Goal: Information Seeking & Learning: Find specific page/section

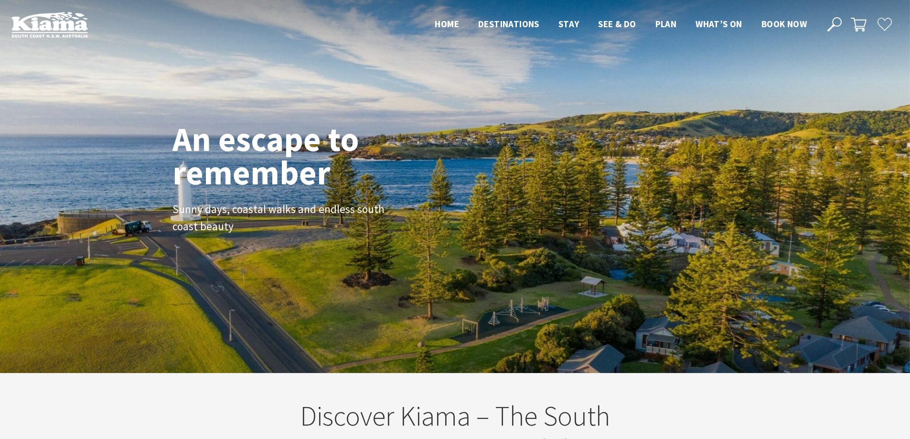
scroll to position [167, 917]
click at [832, 23] on icon at bounding box center [835, 24] width 14 height 14
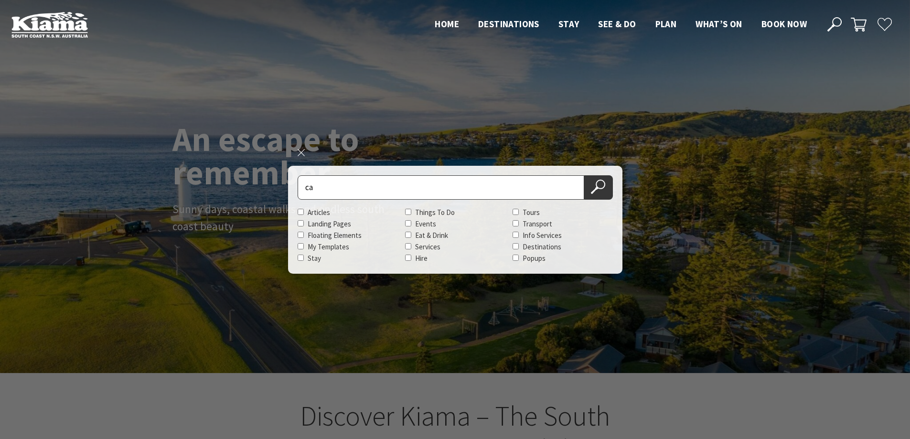
type input "casa mar"
click at [605, 188] on button "Search Now" at bounding box center [598, 187] width 29 height 24
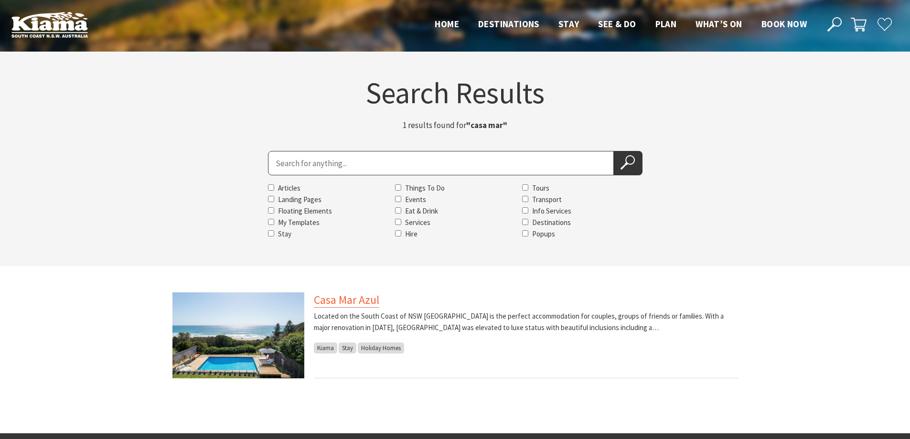
click at [329, 300] on link "Casa Mar Azul" at bounding box center [346, 299] width 65 height 15
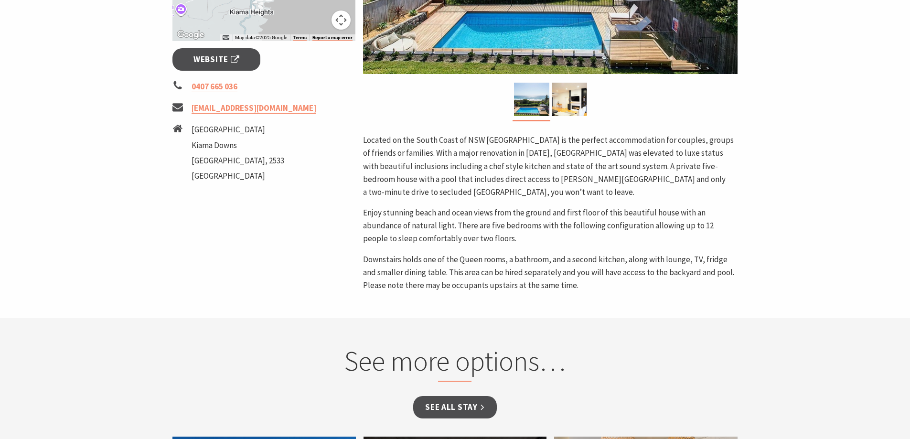
scroll to position [287, 0]
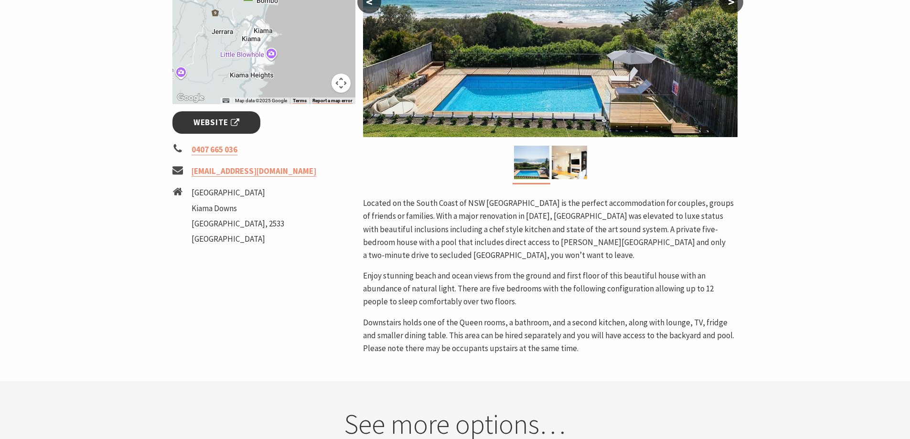
click at [204, 123] on span "Website" at bounding box center [217, 122] width 46 height 13
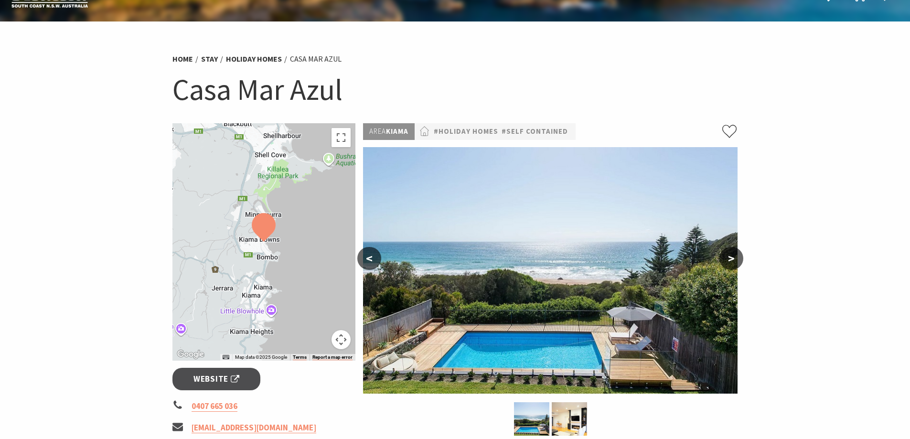
scroll to position [0, 0]
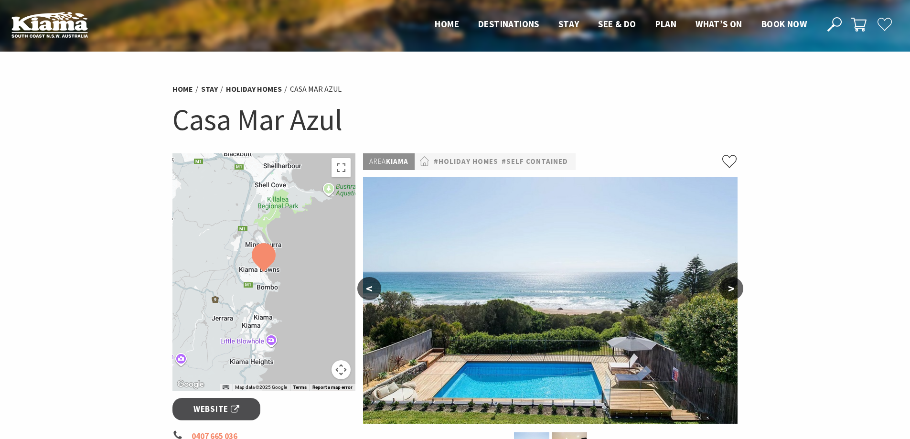
click at [843, 19] on div "Close Nav Home Destinations Towns & Villages Kiama Gerringong Gerroa Jamberoo M…" at bounding box center [661, 25] width 473 height 16
click at [836, 24] on icon at bounding box center [835, 24] width 14 height 14
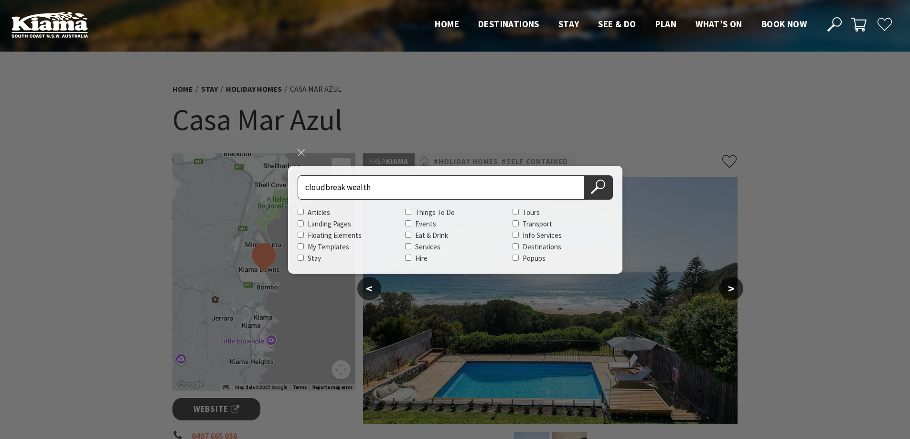
type input "cloudbreak wealth"
click at [584, 175] on button "Search Now" at bounding box center [598, 187] width 29 height 24
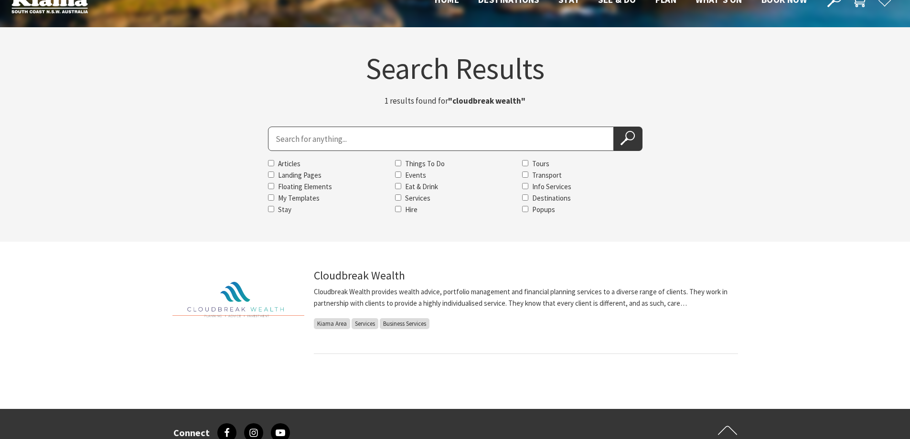
scroll to position [48, 0]
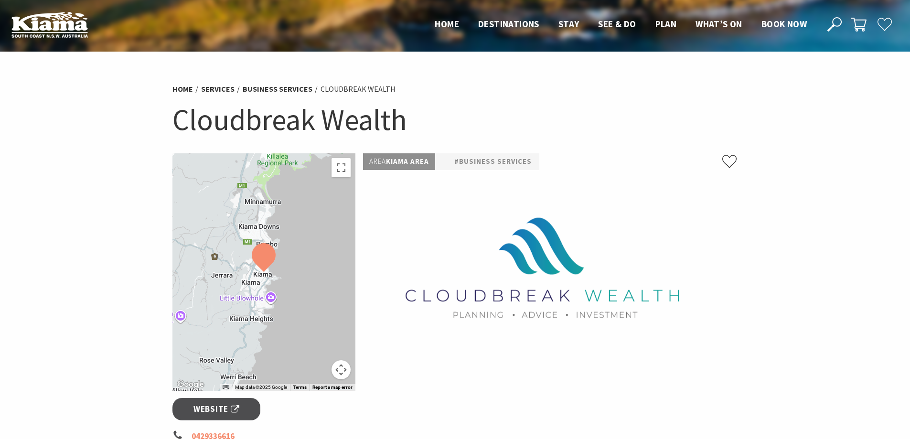
click at [831, 22] on icon at bounding box center [835, 24] width 14 height 14
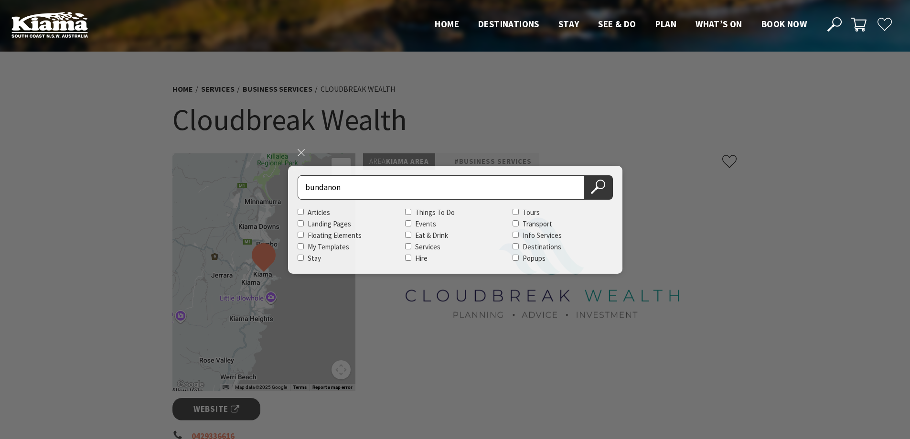
type input "bundanon"
click at [584, 175] on button "Search Now" at bounding box center [598, 187] width 29 height 24
click at [596, 179] on button "Search Now" at bounding box center [598, 187] width 29 height 24
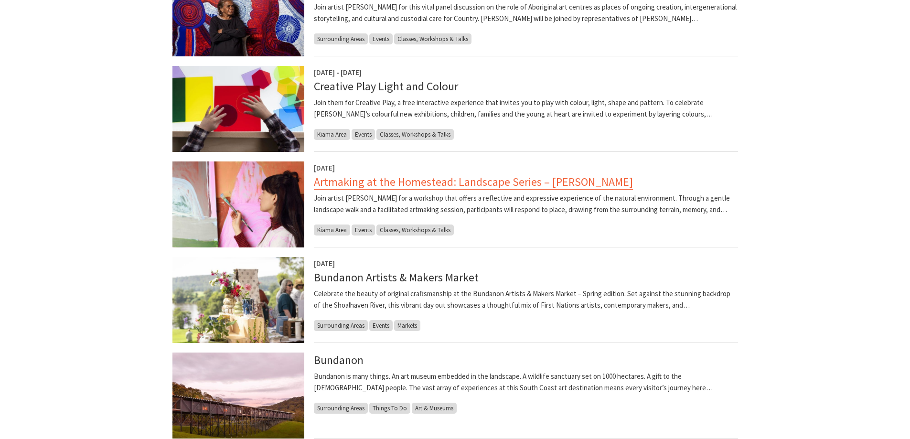
scroll to position [478, 0]
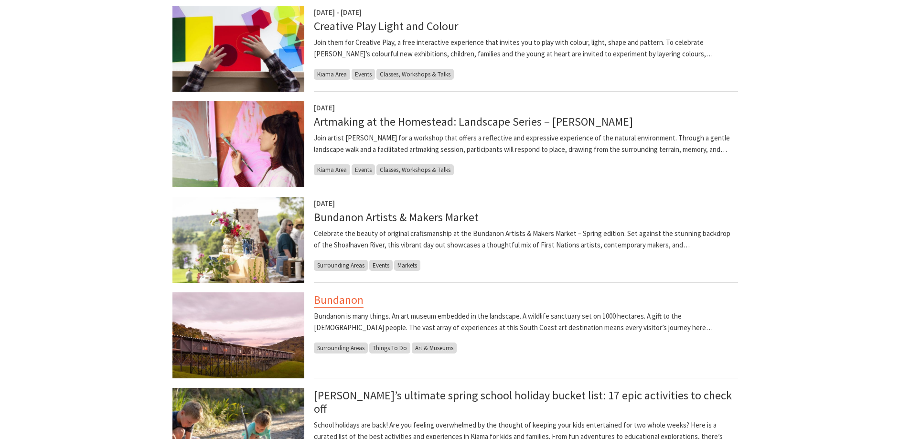
click at [314, 298] on link "Bundanon" at bounding box center [339, 299] width 50 height 15
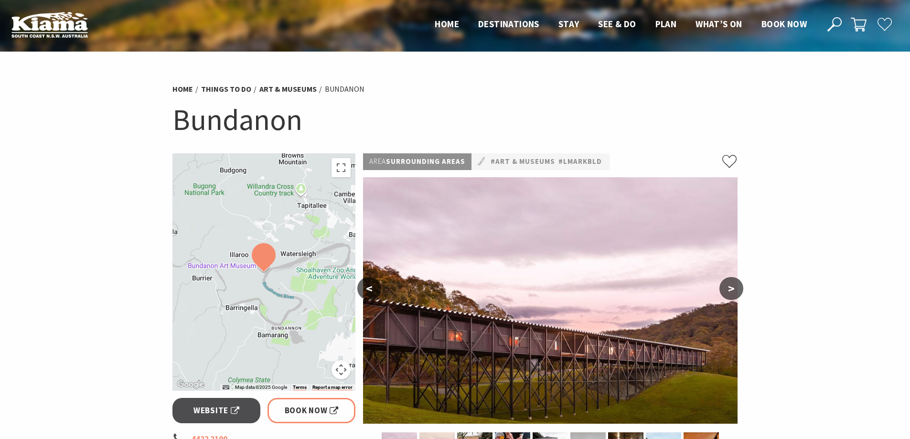
click at [835, 23] on icon at bounding box center [835, 24] width 14 height 14
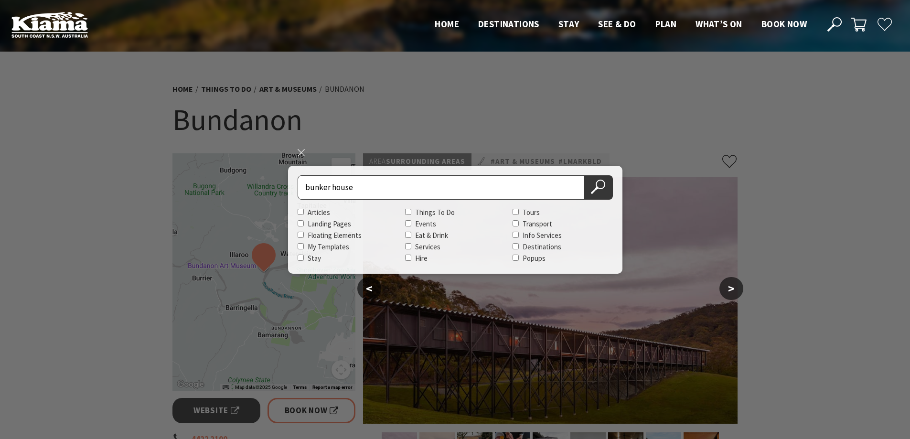
type input "bunker house"
click at [584, 175] on button "Search Now" at bounding box center [598, 187] width 29 height 24
click at [595, 185] on icon at bounding box center [598, 187] width 14 height 14
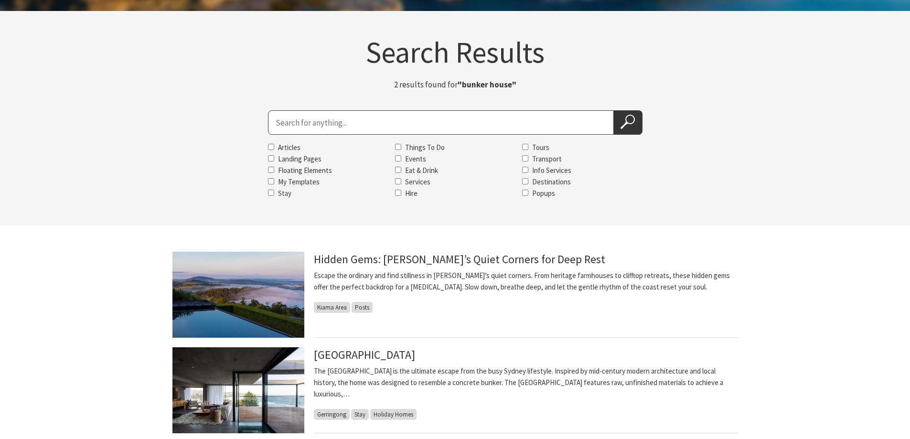
scroll to position [96, 0]
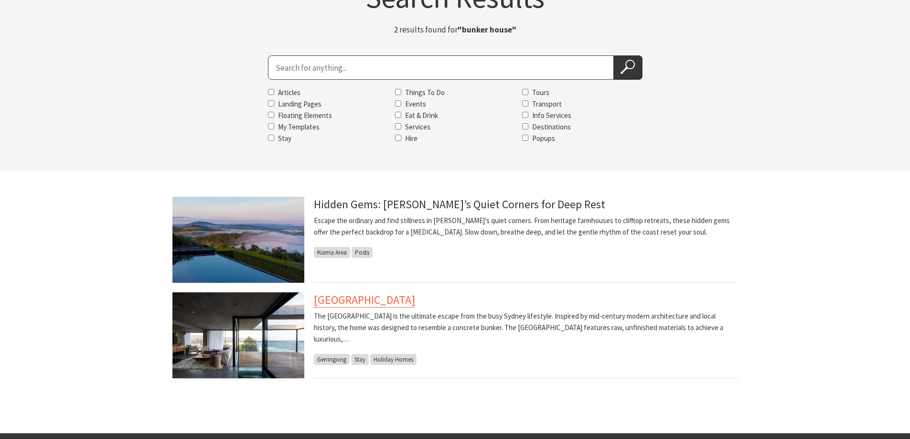
click at [334, 302] on link "Bunker House" at bounding box center [364, 299] width 101 height 15
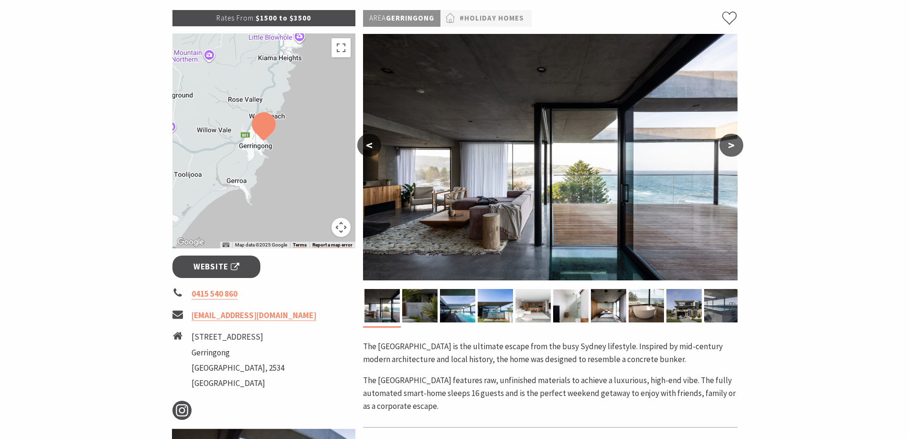
scroll to position [191, 0]
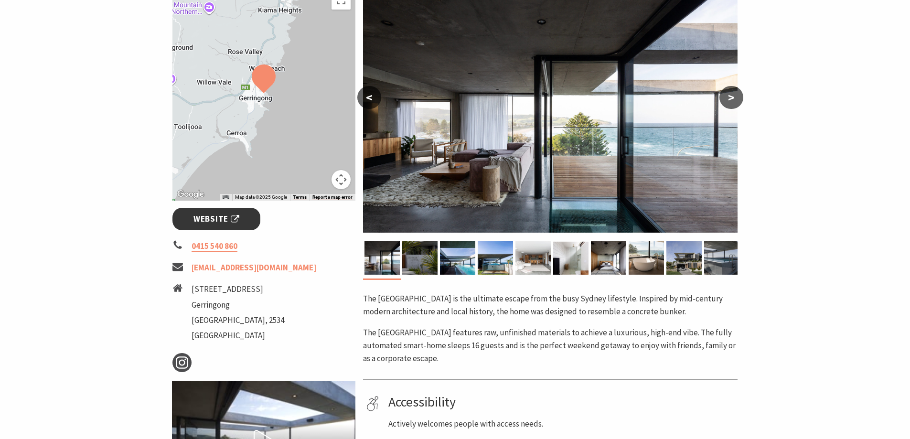
click at [226, 216] on span "Website" at bounding box center [217, 219] width 46 height 13
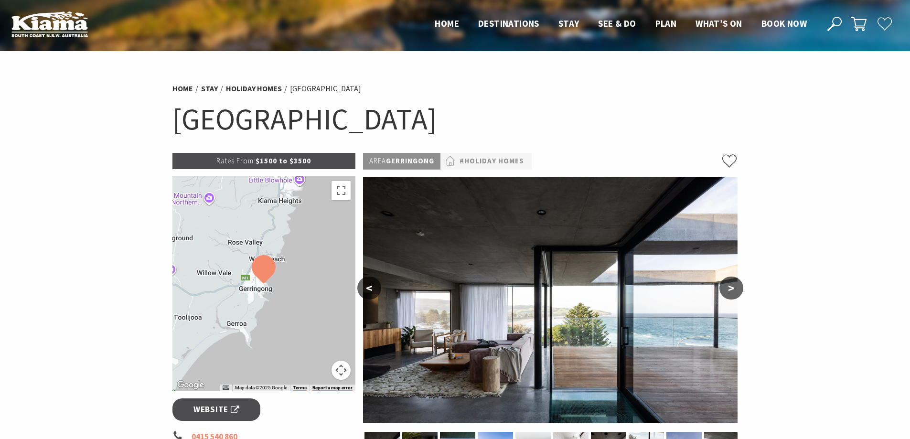
scroll to position [0, 0]
click at [839, 23] on icon at bounding box center [835, 24] width 14 height 14
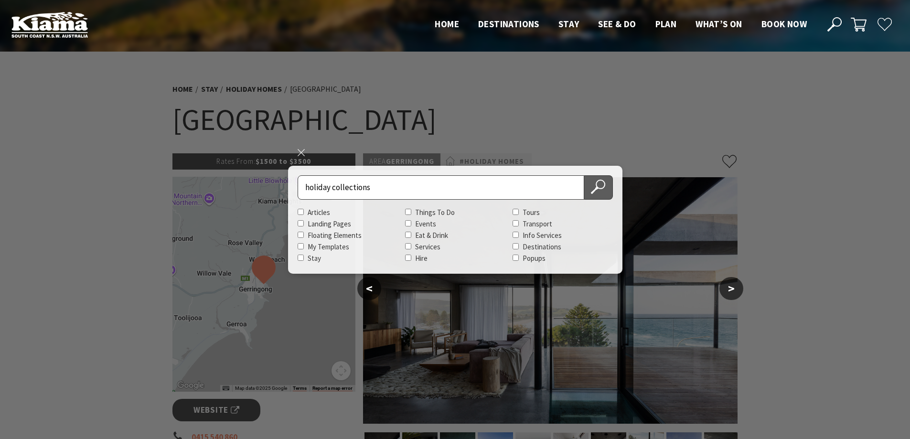
type input "holiday collections"
click at [606, 193] on button "Search Now" at bounding box center [598, 187] width 29 height 24
